Goal: Task Accomplishment & Management: Manage account settings

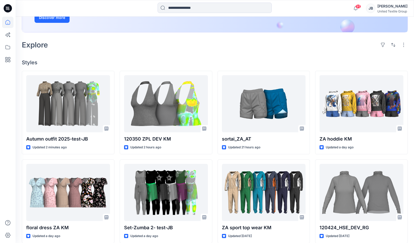
scroll to position [104, 0]
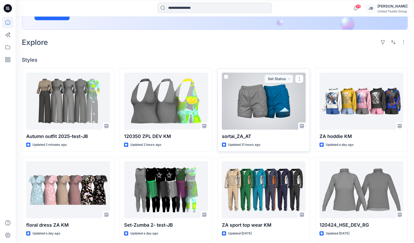
click at [264, 114] on div at bounding box center [264, 101] width 84 height 57
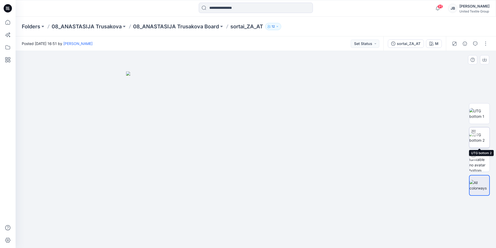
click at [414, 139] on img at bounding box center [479, 137] width 20 height 11
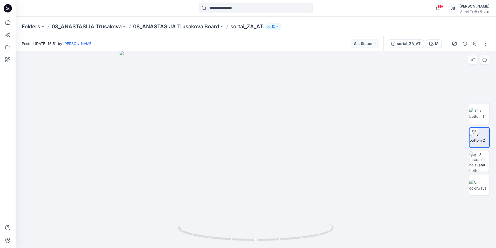
drag, startPoint x: 329, startPoint y: 102, endPoint x: 334, endPoint y: 153, distance: 50.8
drag, startPoint x: 281, startPoint y: 241, endPoint x: 279, endPoint y: 249, distance: 8.1
click at [279, 243] on html "95 Notifications Your style Autumn outfit 2025-test-JB is ready 2 minutes ago K…" at bounding box center [248, 124] width 496 height 248
click at [414, 42] on div "M" at bounding box center [436, 44] width 3 height 6
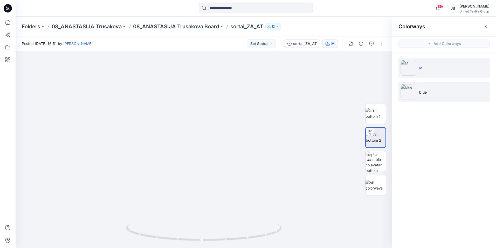
click at [407, 91] on img at bounding box center [409, 92] width 16 height 16
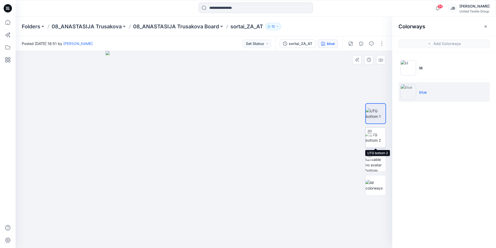
click at [380, 135] on img at bounding box center [376, 137] width 20 height 11
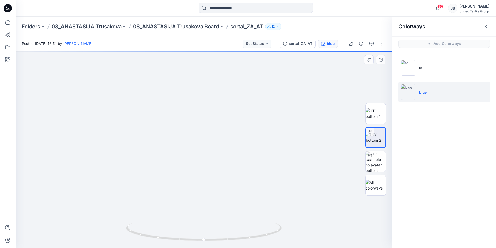
drag, startPoint x: 275, startPoint y: 121, endPoint x: 284, endPoint y: 174, distance: 53.2
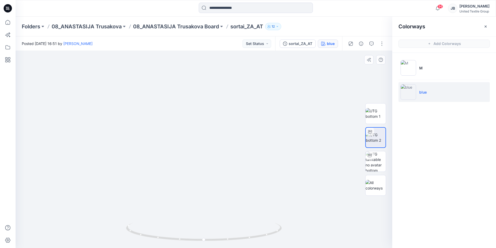
drag, startPoint x: 275, startPoint y: 168, endPoint x: 280, endPoint y: 135, distance: 33.7
drag, startPoint x: 204, startPoint y: 240, endPoint x: 118, endPoint y: 218, distance: 88.7
click at [118, 218] on div at bounding box center [204, 149] width 377 height 197
click at [5, 8] on icon at bounding box center [8, 8] width 8 height 8
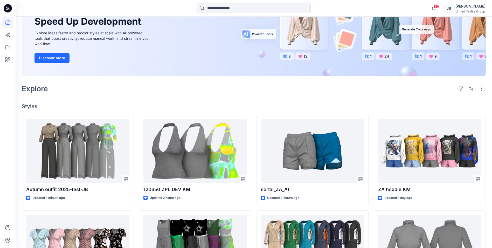
scroll to position [78, 0]
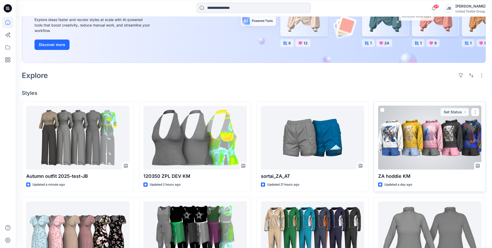
click at [414, 143] on div at bounding box center [429, 138] width 103 height 64
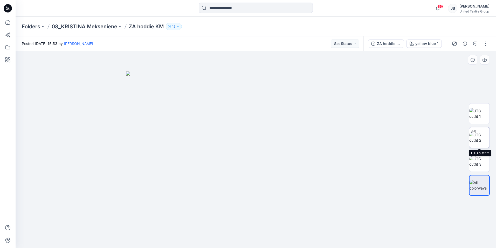
click at [414, 136] on img at bounding box center [479, 137] width 20 height 11
drag, startPoint x: 318, startPoint y: 104, endPoint x: 317, endPoint y: 137, distance: 33.2
drag, startPoint x: 325, startPoint y: 115, endPoint x: 311, endPoint y: 142, distance: 30.2
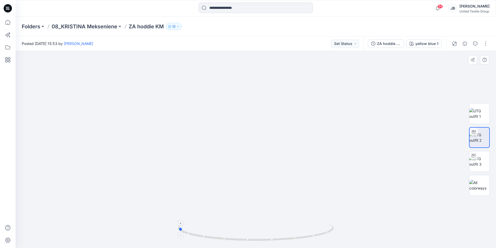
drag, startPoint x: 256, startPoint y: 242, endPoint x: 178, endPoint y: 228, distance: 79.0
click at [178, 228] on icon at bounding box center [256, 231] width 157 height 19
click at [414, 43] on div "yellow blue 1" at bounding box center [426, 44] width 23 height 6
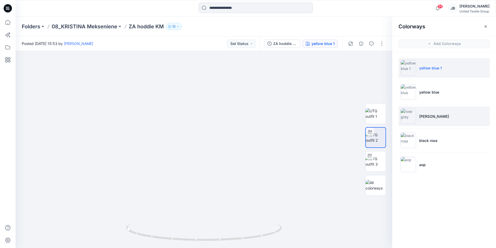
click at [408, 116] on img at bounding box center [409, 116] width 16 height 16
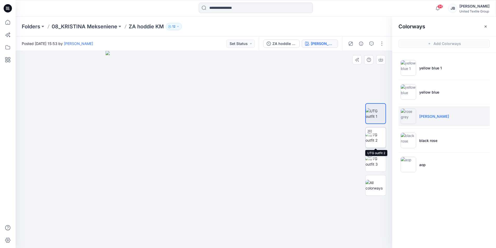
click at [377, 136] on img at bounding box center [376, 137] width 20 height 11
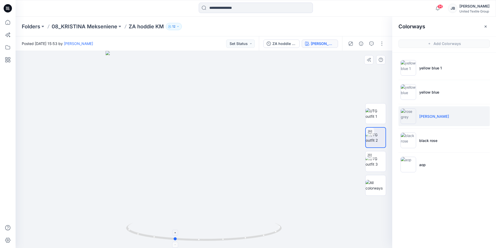
drag, startPoint x: 206, startPoint y: 241, endPoint x: 176, endPoint y: 237, distance: 29.8
click at [176, 237] on icon at bounding box center [204, 231] width 157 height 19
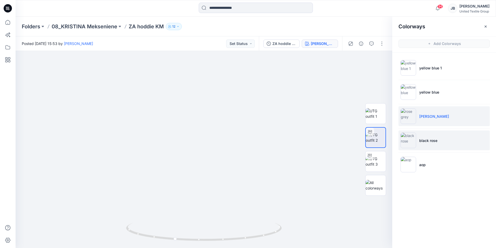
click at [408, 140] on img at bounding box center [409, 140] width 16 height 16
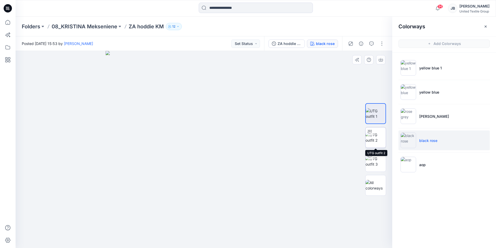
click at [378, 137] on img at bounding box center [376, 137] width 20 height 11
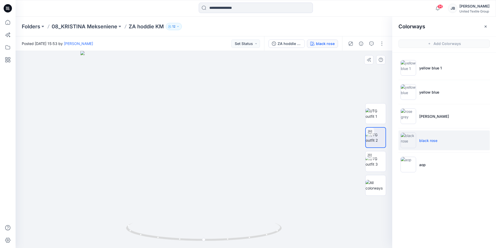
drag, startPoint x: 242, startPoint y: 129, endPoint x: 239, endPoint y: 159, distance: 30.7
drag, startPoint x: 203, startPoint y: 241, endPoint x: 126, endPoint y: 231, distance: 77.7
click at [126, 231] on icon at bounding box center [204, 231] width 157 height 19
click at [405, 163] on img at bounding box center [409, 164] width 16 height 16
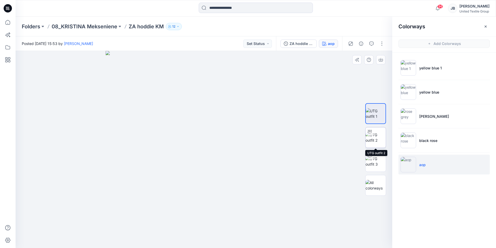
click at [377, 140] on img at bounding box center [376, 137] width 20 height 11
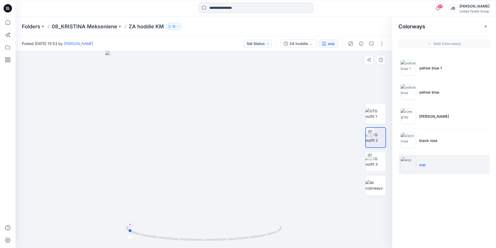
drag, startPoint x: 204, startPoint y: 241, endPoint x: 128, endPoint y: 233, distance: 76.7
click at [128, 233] on icon at bounding box center [204, 231] width 157 height 19
click at [7, 8] on icon at bounding box center [8, 8] width 2 height 0
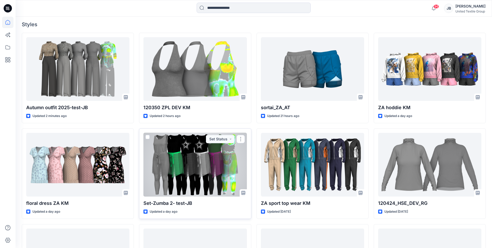
scroll to position [156, 0]
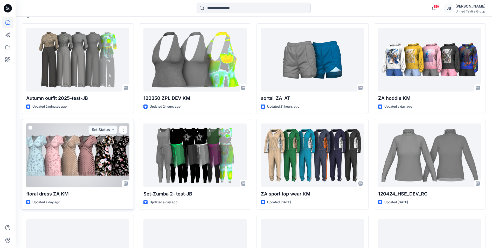
click at [71, 153] on div at bounding box center [77, 155] width 103 height 64
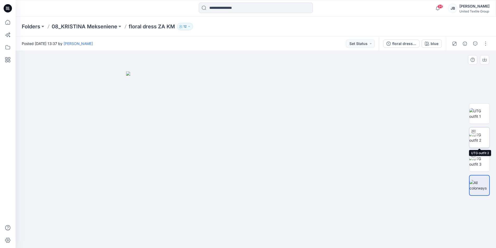
click at [414, 137] on img at bounding box center [479, 137] width 20 height 11
drag, startPoint x: 335, startPoint y: 116, endPoint x: 319, endPoint y: 170, distance: 55.8
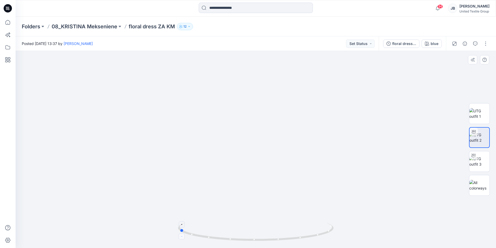
drag, startPoint x: 256, startPoint y: 240, endPoint x: 180, endPoint y: 237, distance: 76.6
click at [180, 237] on icon at bounding box center [256, 231] width 157 height 19
click at [8, 8] on icon at bounding box center [8, 8] width 2 height 0
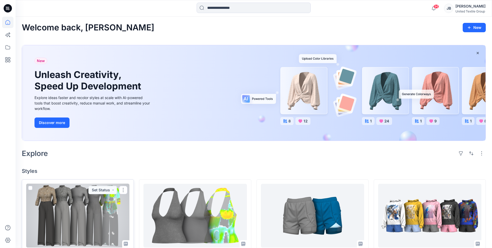
click at [96, 198] on div at bounding box center [77, 215] width 103 height 64
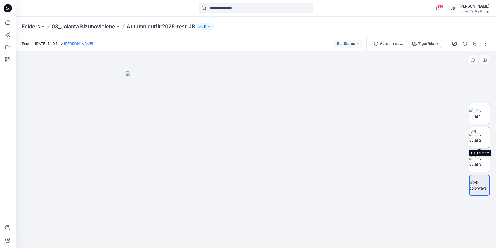
click at [414, 138] on img at bounding box center [479, 137] width 20 height 11
drag, startPoint x: 335, startPoint y: 103, endPoint x: 321, endPoint y: 159, distance: 58.0
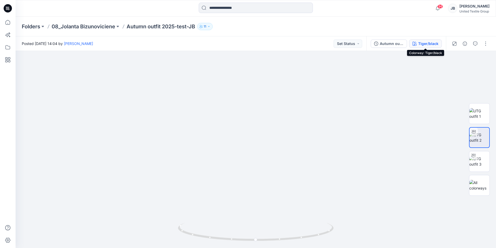
click at [414, 43] on div "Tiger/black" at bounding box center [428, 44] width 20 height 6
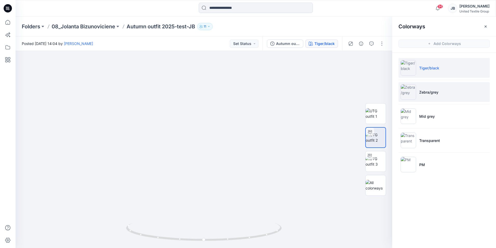
click at [409, 94] on img at bounding box center [409, 92] width 16 height 16
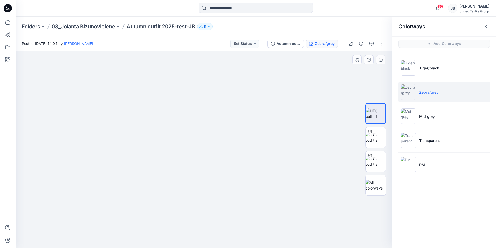
click at [114, 124] on img at bounding box center [204, 77] width 482 height 339
click at [376, 137] on img at bounding box center [376, 137] width 20 height 11
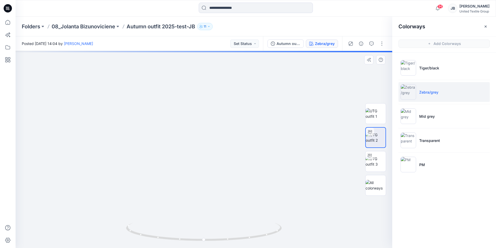
drag, startPoint x: 297, startPoint y: 85, endPoint x: 288, endPoint y: 127, distance: 43.5
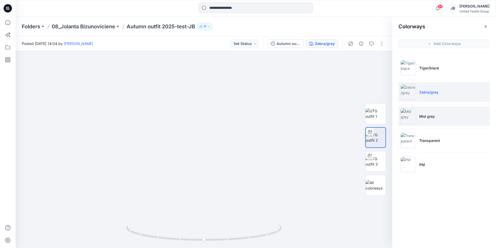
click at [409, 119] on img at bounding box center [409, 116] width 16 height 16
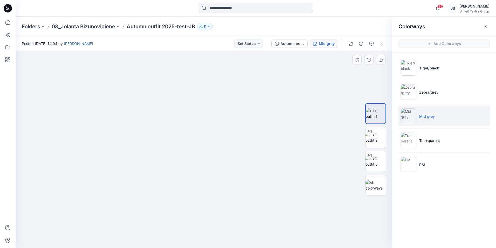
click at [135, 153] on img at bounding box center [204, 137] width 244 height 221
click at [412, 139] on img at bounding box center [409, 140] width 16 height 16
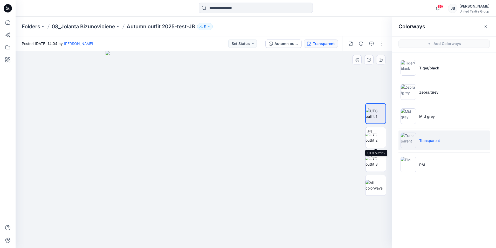
click at [354, 138] on div at bounding box center [204, 149] width 377 height 197
click at [381, 137] on img at bounding box center [376, 137] width 20 height 11
drag, startPoint x: 160, startPoint y: 140, endPoint x: 146, endPoint y: 136, distance: 14.4
click at [146, 136] on div at bounding box center [204, 149] width 377 height 197
drag, startPoint x: 189, startPoint y: 240, endPoint x: 219, endPoint y: 242, distance: 30.7
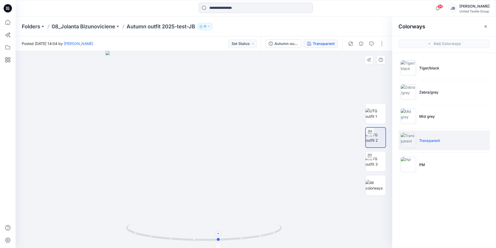
click at [219, 242] on icon at bounding box center [204, 231] width 157 height 19
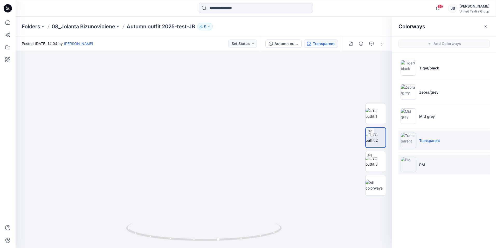
click at [409, 162] on img at bounding box center [409, 164] width 16 height 16
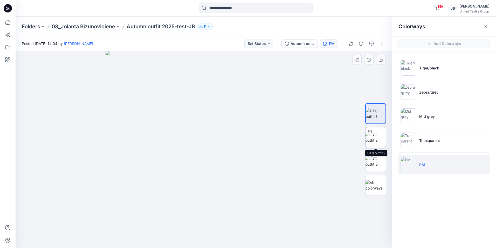
click at [375, 136] on img at bounding box center [376, 137] width 20 height 11
drag, startPoint x: 204, startPoint y: 240, endPoint x: 224, endPoint y: 258, distance: 26.6
click at [224, 243] on html "96 Notifications Your style Autumn outfit 2025-test-JB is ready 2 minutes ago K…" at bounding box center [248, 124] width 496 height 248
click at [3, 9] on div at bounding box center [7, 8] width 17 height 17
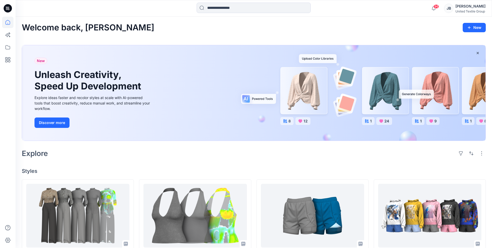
scroll to position [26, 0]
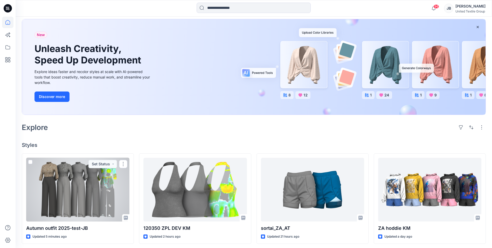
click at [102, 203] on div at bounding box center [77, 189] width 103 height 64
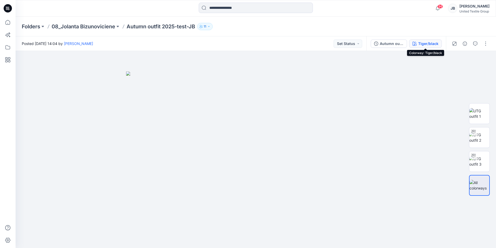
click at [414, 42] on div "Tiger/black" at bounding box center [428, 44] width 20 height 6
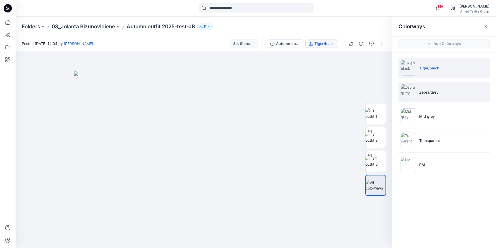
click at [409, 94] on img at bounding box center [409, 92] width 16 height 16
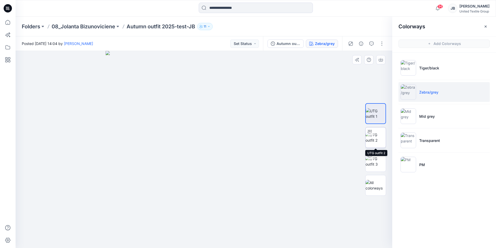
click at [377, 136] on img at bounding box center [376, 137] width 20 height 11
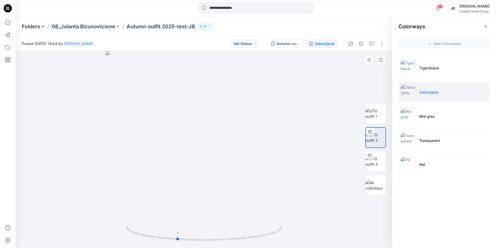
drag, startPoint x: 205, startPoint y: 241, endPoint x: 178, endPoint y: 241, distance: 27.0
click at [178, 241] on icon at bounding box center [204, 231] width 157 height 19
drag, startPoint x: 177, startPoint y: 240, endPoint x: 137, endPoint y: 237, distance: 40.4
click at [137, 237] on icon at bounding box center [204, 231] width 157 height 19
click at [412, 66] on img at bounding box center [409, 68] width 16 height 16
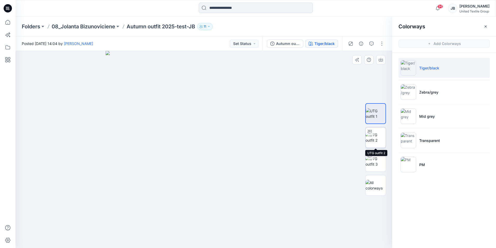
click at [374, 137] on img at bounding box center [376, 137] width 20 height 11
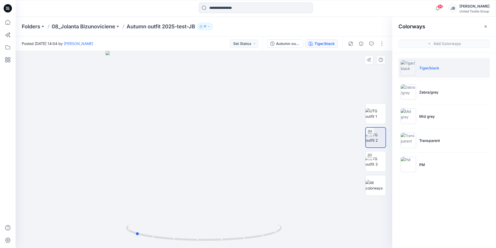
drag, startPoint x: 204, startPoint y: 241, endPoint x: 136, endPoint y: 244, distance: 68.8
click at [136, 243] on div at bounding box center [204, 149] width 377 height 197
click at [412, 90] on img at bounding box center [409, 92] width 16 height 16
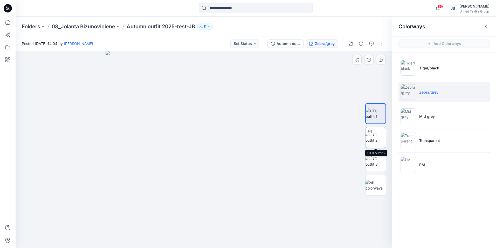
click at [374, 138] on img at bounding box center [376, 137] width 20 height 11
drag, startPoint x: 205, startPoint y: 240, endPoint x: 143, endPoint y: 243, distance: 62.1
click at [143, 242] on icon at bounding box center [204, 231] width 157 height 19
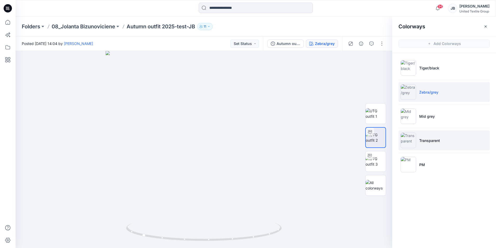
click at [409, 139] on img at bounding box center [409, 140] width 16 height 16
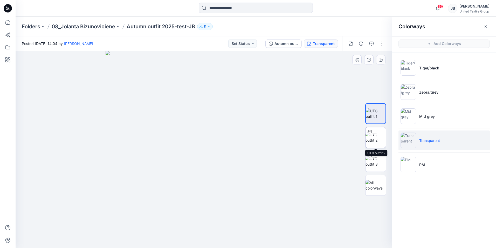
click at [373, 136] on img at bounding box center [376, 137] width 20 height 11
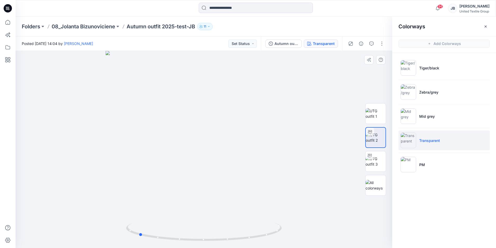
drag, startPoint x: 203, startPoint y: 241, endPoint x: 138, endPoint y: 242, distance: 65.4
click at [138, 242] on icon at bounding box center [204, 231] width 157 height 19
click at [410, 163] on img at bounding box center [409, 164] width 16 height 16
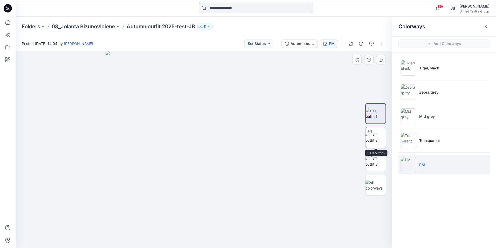
click at [376, 132] on img at bounding box center [376, 137] width 20 height 11
drag, startPoint x: 191, startPoint y: 239, endPoint x: 139, endPoint y: 232, distance: 52.6
click at [139, 232] on icon at bounding box center [204, 231] width 157 height 19
click at [5, 6] on icon at bounding box center [8, 8] width 8 height 8
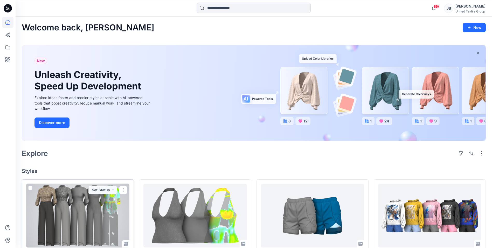
click at [65, 200] on div at bounding box center [77, 215] width 103 height 64
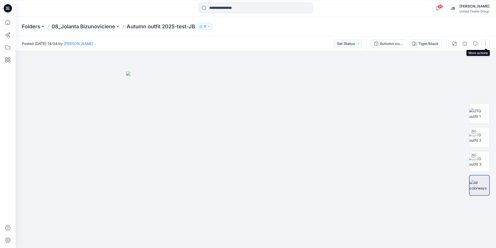
click at [414, 44] on button "button" at bounding box center [486, 43] width 8 height 8
click at [414, 70] on button "Edit" at bounding box center [464, 70] width 48 height 10
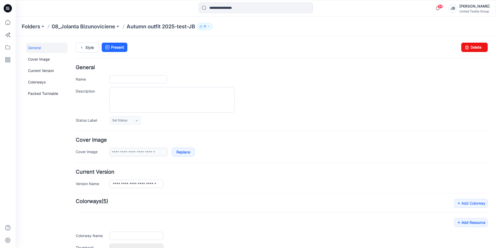
type input "**********"
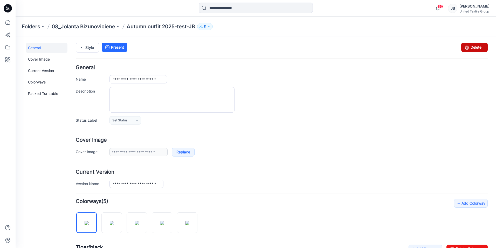
click at [471, 47] on link "Delete" at bounding box center [474, 47] width 26 height 9
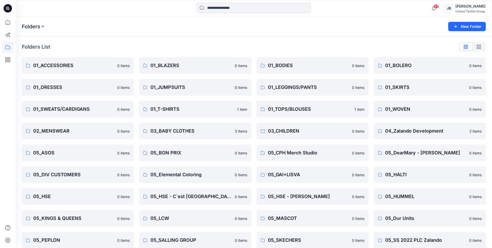
click at [6, 5] on icon at bounding box center [8, 8] width 8 height 8
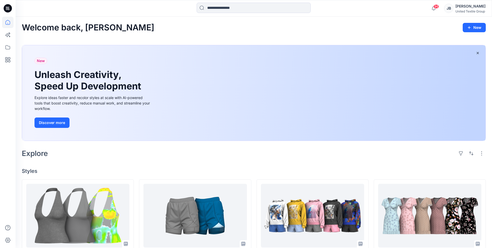
scroll to position [52, 0]
